Goal: Check status

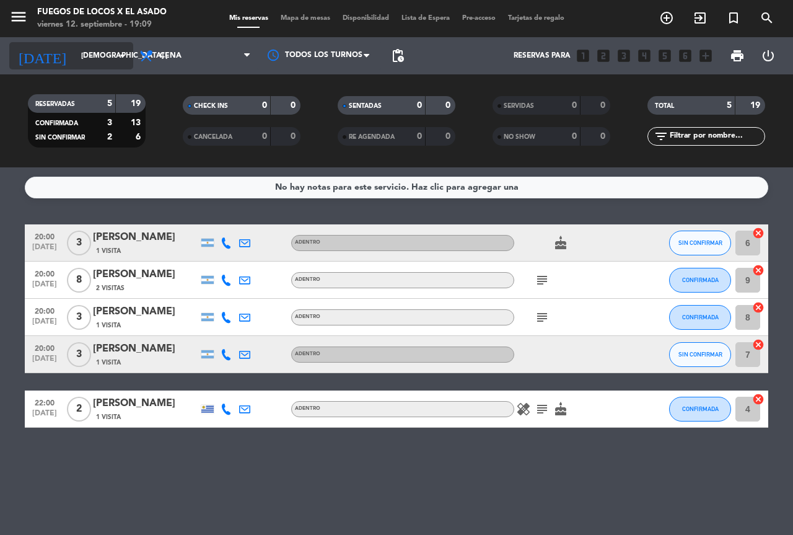
click at [122, 62] on icon "arrow_drop_down" at bounding box center [122, 55] width 15 height 15
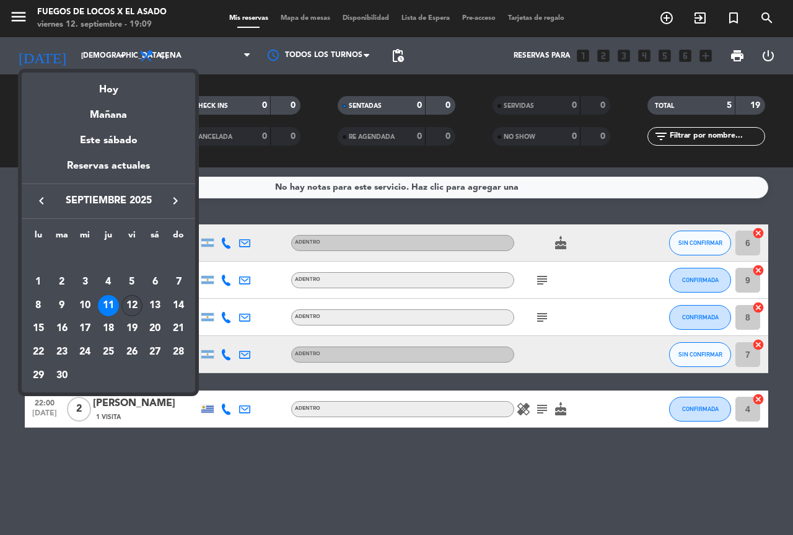
click at [134, 304] on div "12" at bounding box center [131, 305] width 21 height 21
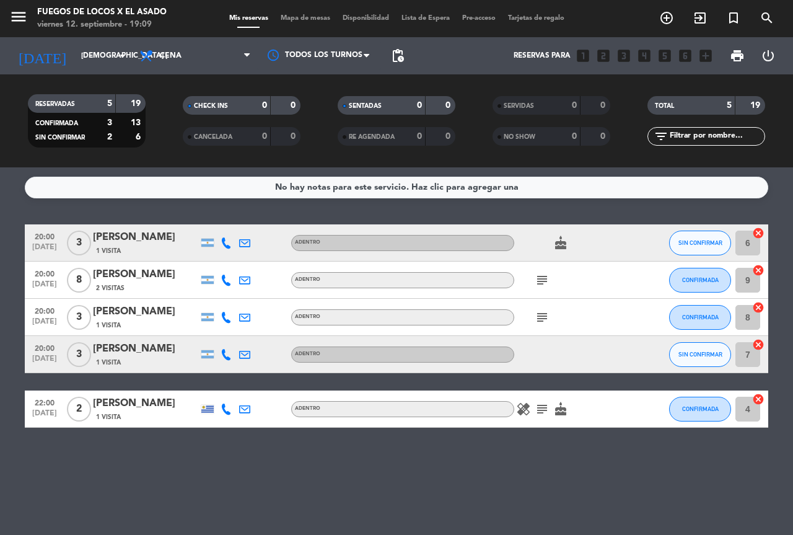
type input "vie. [DATE]"
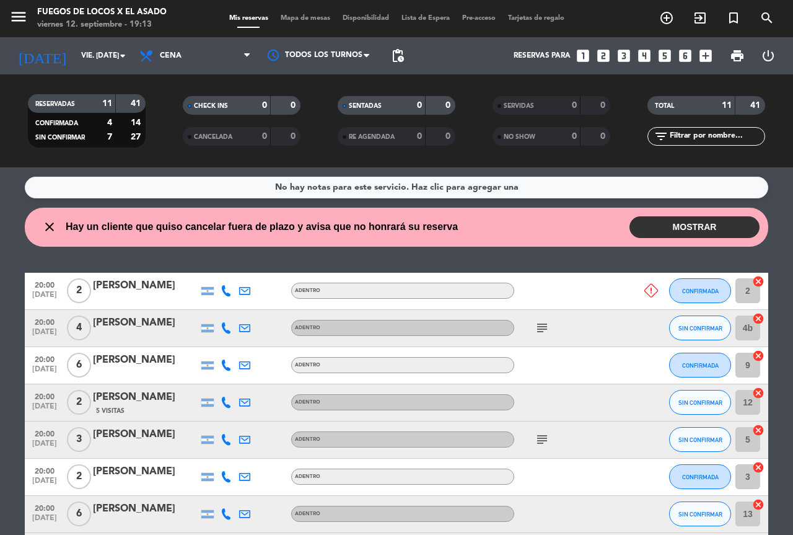
click at [48, 229] on icon "close" at bounding box center [49, 226] width 15 height 15
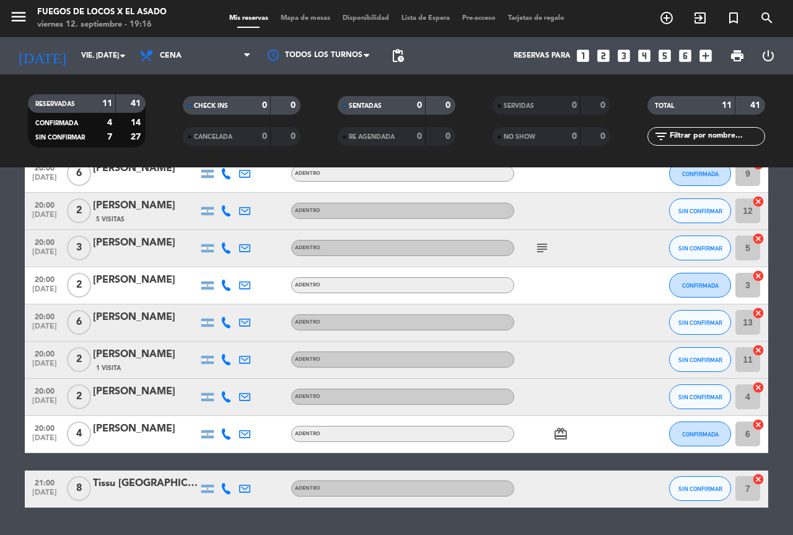
scroll to position [164, 0]
